Goal: Task Accomplishment & Management: Manage account settings

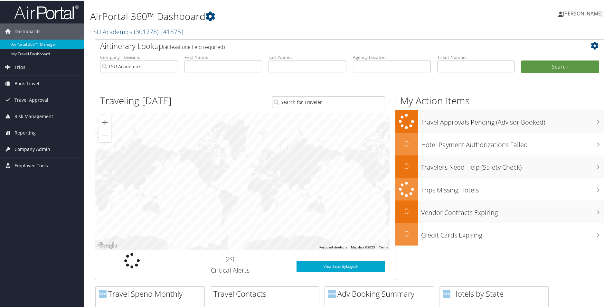
click at [31, 147] on span "Company Admin" at bounding box center [32, 149] width 36 height 16
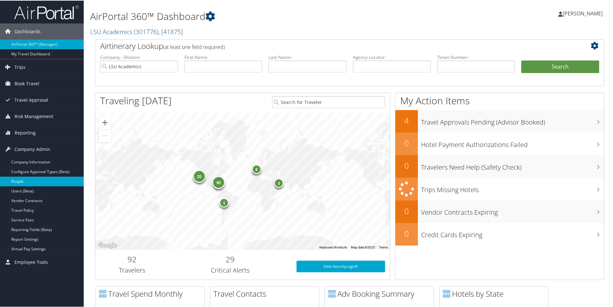
click at [15, 183] on link "People" at bounding box center [42, 181] width 84 height 10
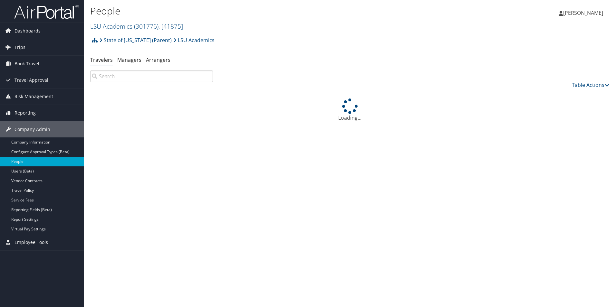
click at [114, 74] on input "search" at bounding box center [151, 77] width 123 height 12
type input "S"
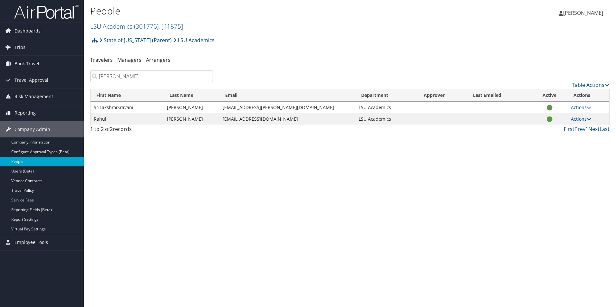
click at [98, 76] on input "[PERSON_NAME]" at bounding box center [151, 77] width 123 height 12
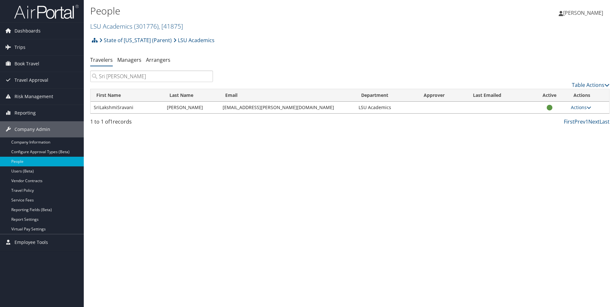
type input "Sri [PERSON_NAME]"
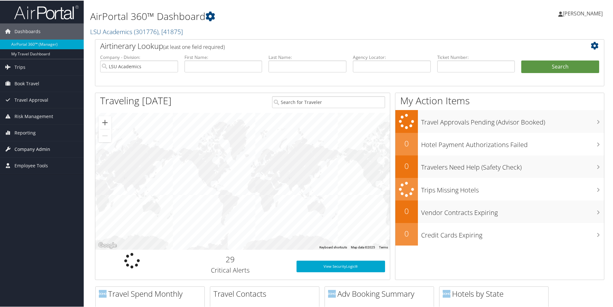
click at [22, 147] on span "Company Admin" at bounding box center [32, 149] width 36 height 16
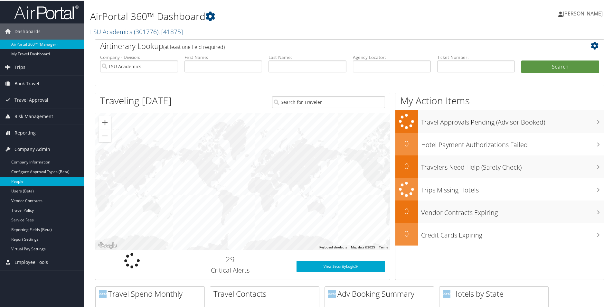
click at [19, 181] on link "People" at bounding box center [42, 181] width 84 height 10
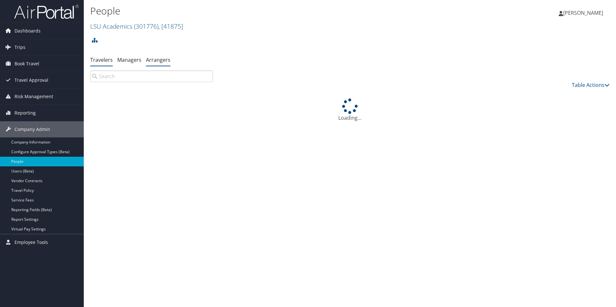
click at [160, 61] on link "Arrangers" at bounding box center [158, 59] width 24 height 7
click at [148, 78] on input "search" at bounding box center [151, 77] width 123 height 12
click at [168, 83] on input "Advanced Search" at bounding box center [155, 83] width 120 height 12
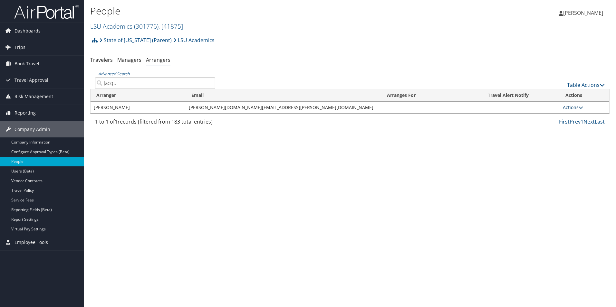
type input "Jacqu"
click at [570, 109] on link "Actions" at bounding box center [573, 107] width 20 height 6
click at [574, 127] on link "View Group" at bounding box center [577, 127] width 36 height 11
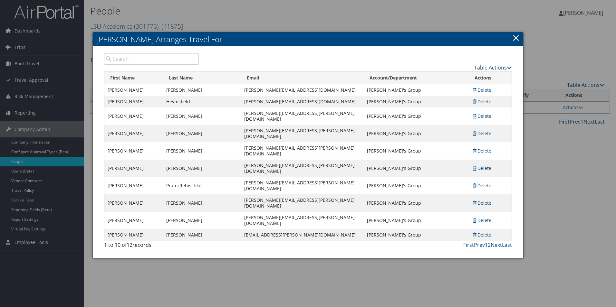
click at [484, 68] on link "Table Actions" at bounding box center [493, 67] width 38 height 7
click at [451, 79] on link "Add A Traveler" at bounding box center [469, 77] width 85 height 11
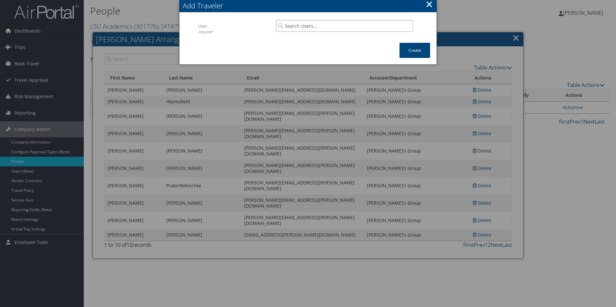
click at [292, 25] on input "search" at bounding box center [344, 26] width 137 height 12
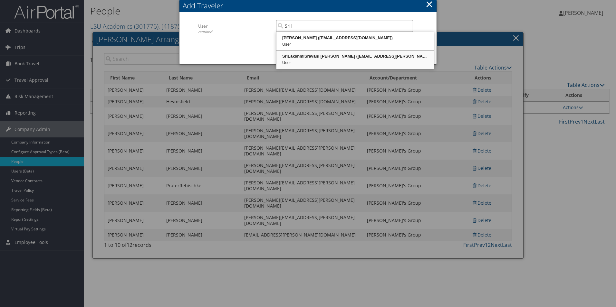
click at [311, 58] on div "SriLakshmiSravani [PERSON_NAME] ([EMAIL_ADDRESS][PERSON_NAME][DOMAIN_NAME])" at bounding box center [355, 56] width 156 height 6
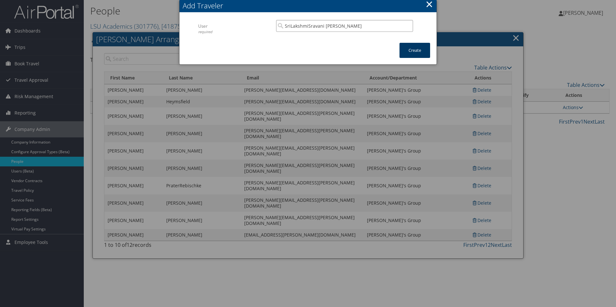
type input "SriLakshmiSravani [PERSON_NAME]"
click at [418, 49] on button "Create" at bounding box center [414, 50] width 31 height 15
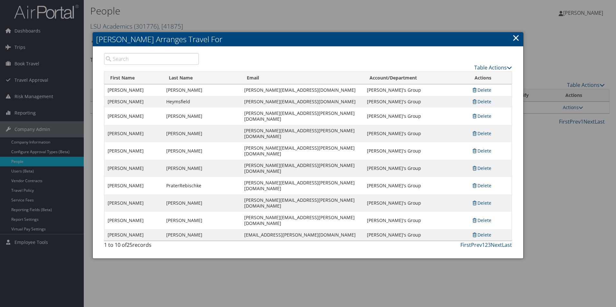
click at [516, 40] on link "×" at bounding box center [515, 37] width 7 height 13
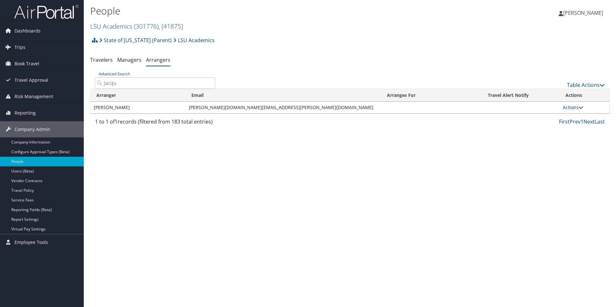
click at [569, 108] on link "Actions" at bounding box center [573, 107] width 20 height 6
click at [577, 127] on link "View Group" at bounding box center [577, 127] width 36 height 11
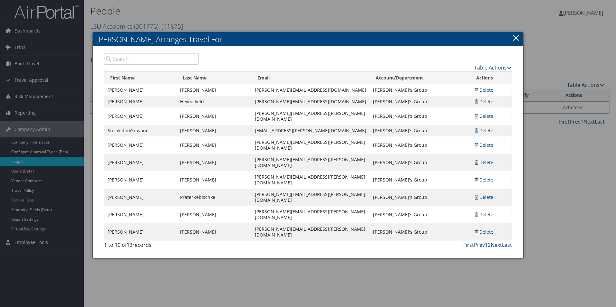
click at [495, 242] on link "Next" at bounding box center [496, 245] width 11 height 7
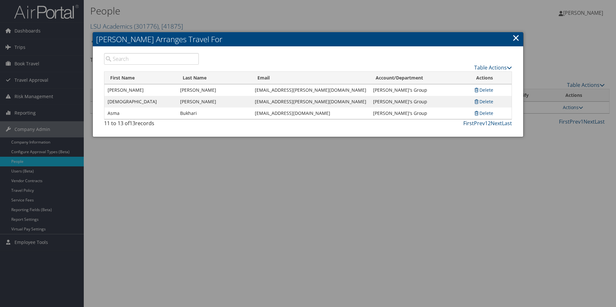
click at [468, 123] on link "First" at bounding box center [468, 123] width 11 height 7
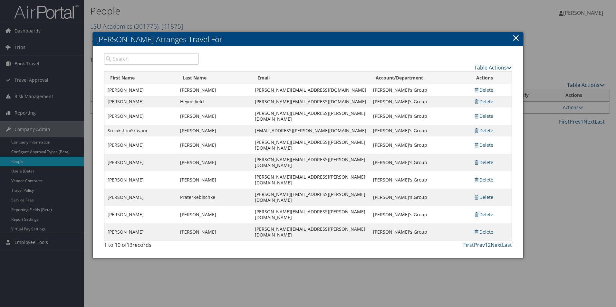
drag, startPoint x: 516, startPoint y: 32, endPoint x: 512, endPoint y: 34, distance: 4.8
click at [516, 32] on link "×" at bounding box center [515, 37] width 7 height 13
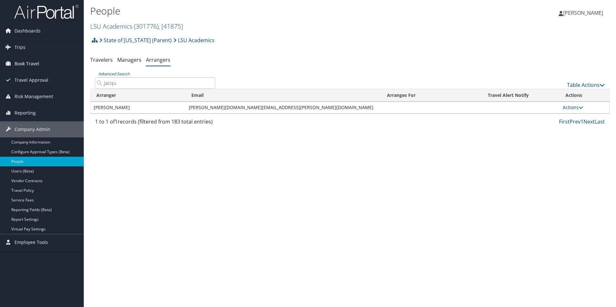
click at [16, 63] on span "Book Travel" at bounding box center [26, 64] width 25 height 16
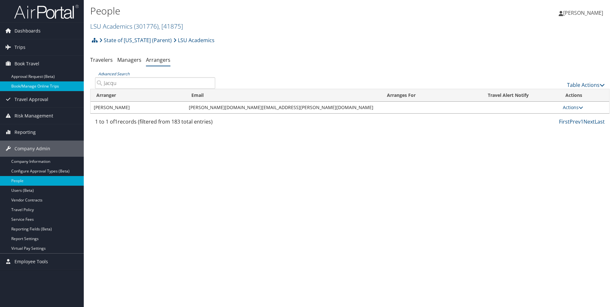
click at [19, 85] on link "Book/Manage Online Trips" at bounding box center [42, 86] width 84 height 10
